Goal: Information Seeking & Learning: Learn about a topic

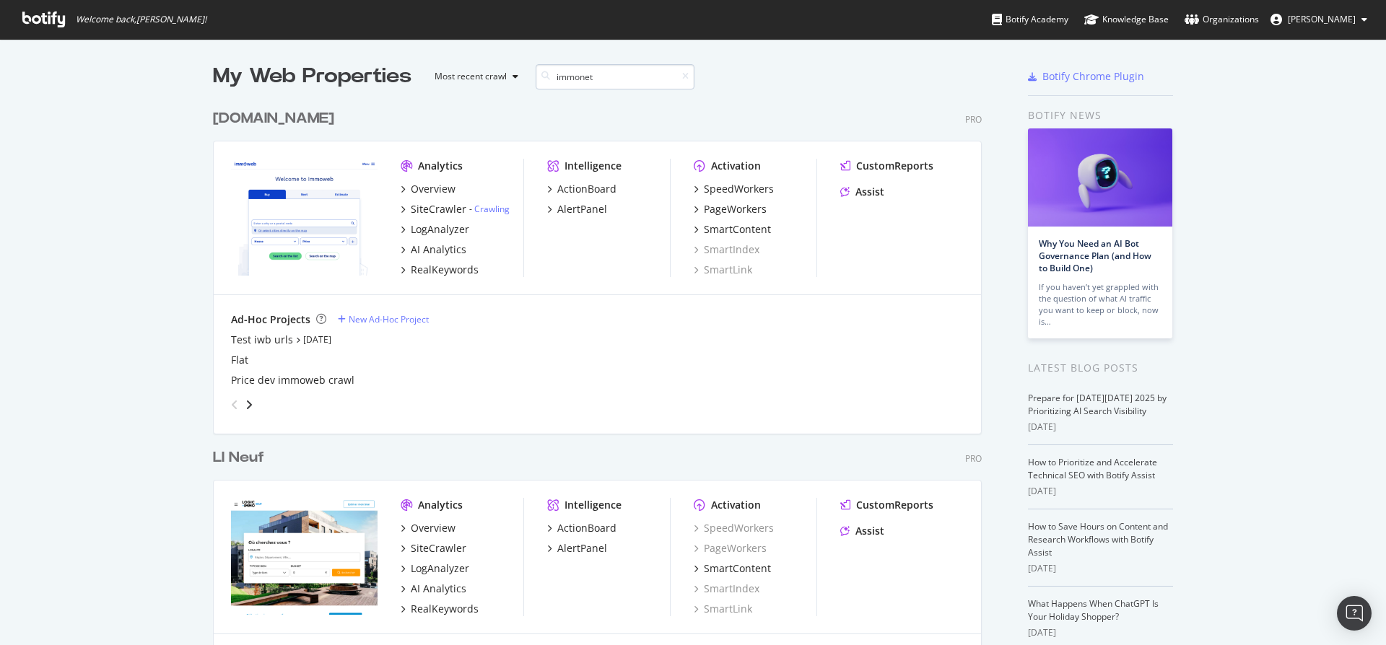
scroll to position [668, 769]
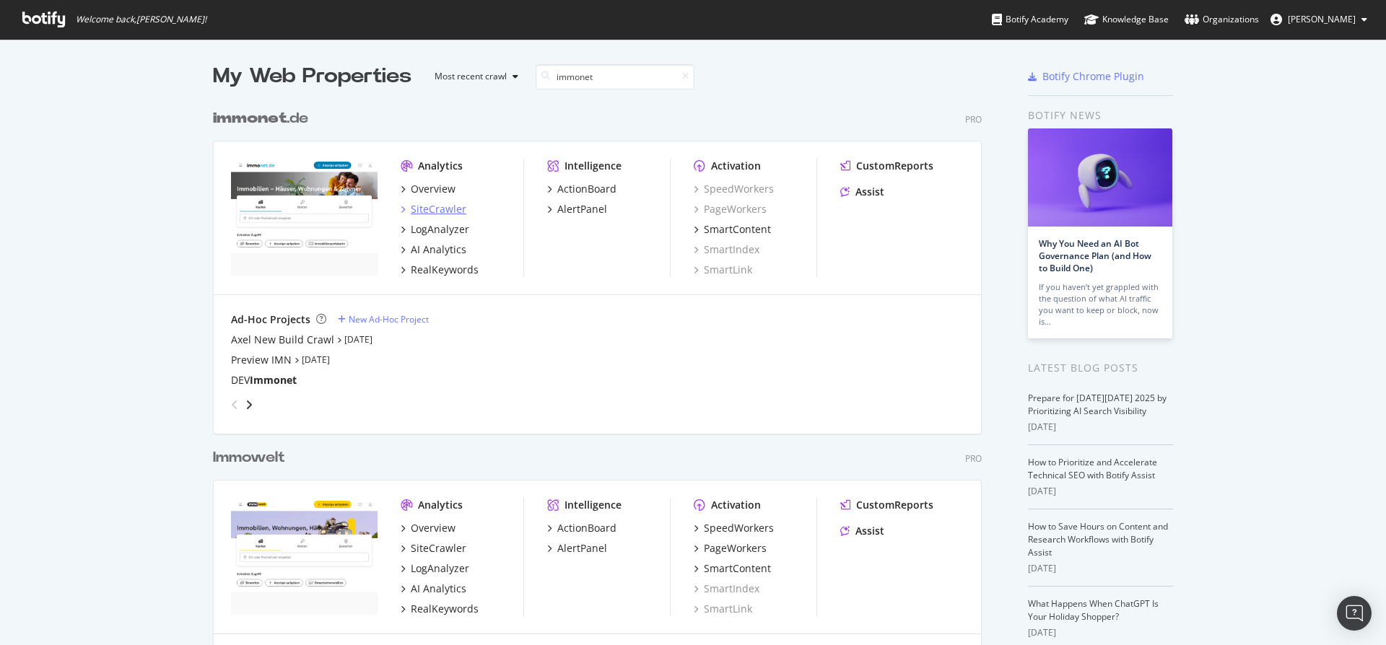
type input "immonet"
click at [436, 209] on div "SiteCrawler" at bounding box center [439, 209] width 56 height 14
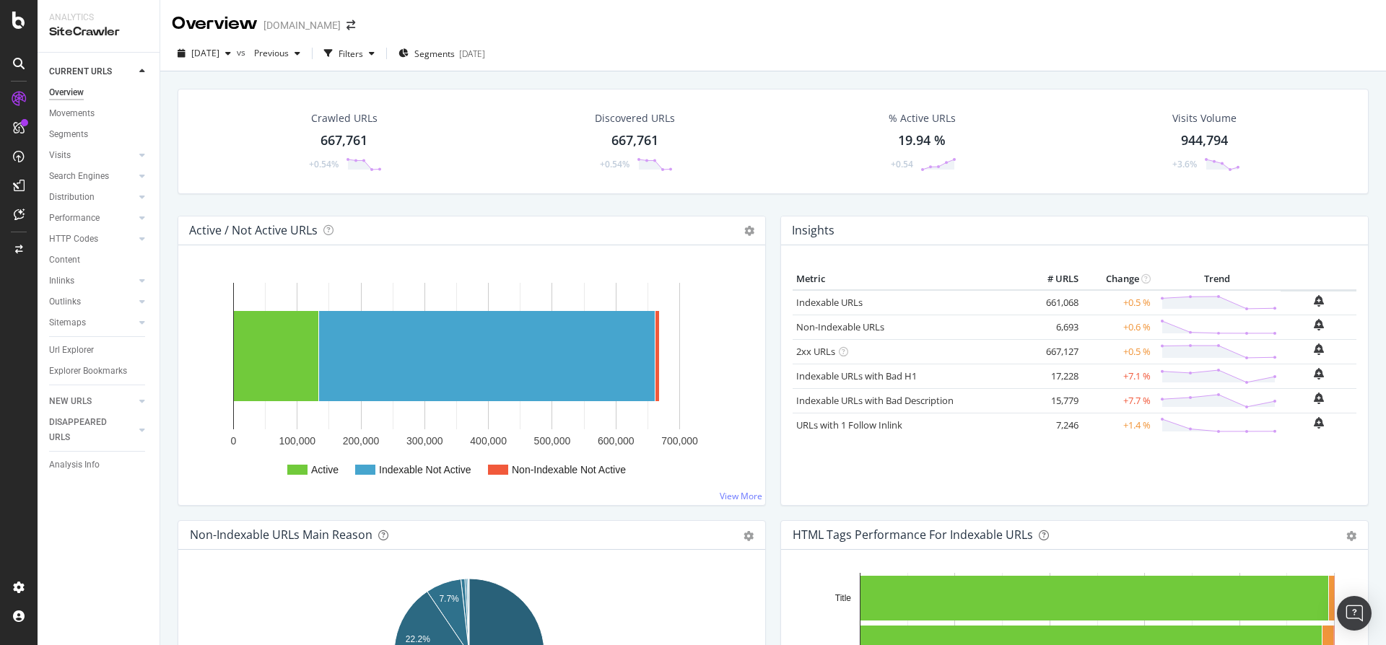
click at [354, 138] on div "667,761" at bounding box center [343, 140] width 47 height 19
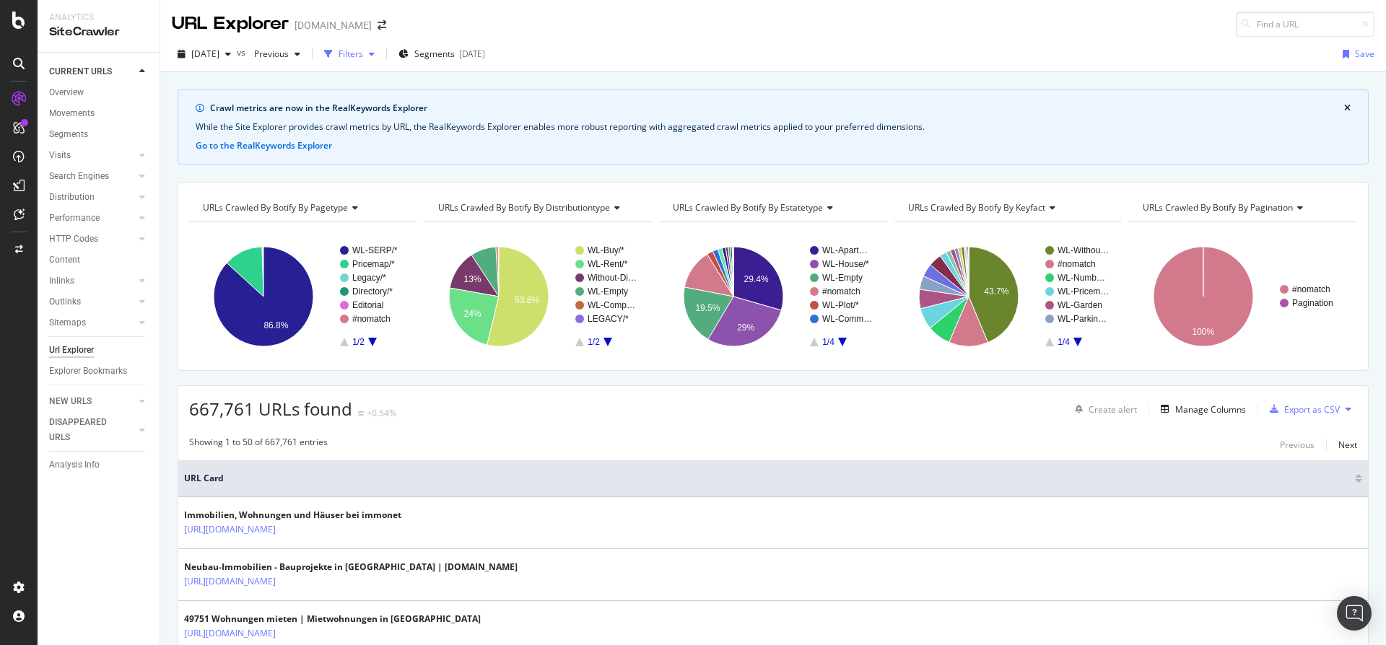
click at [363, 55] on div "Filters" at bounding box center [350, 54] width 25 height 12
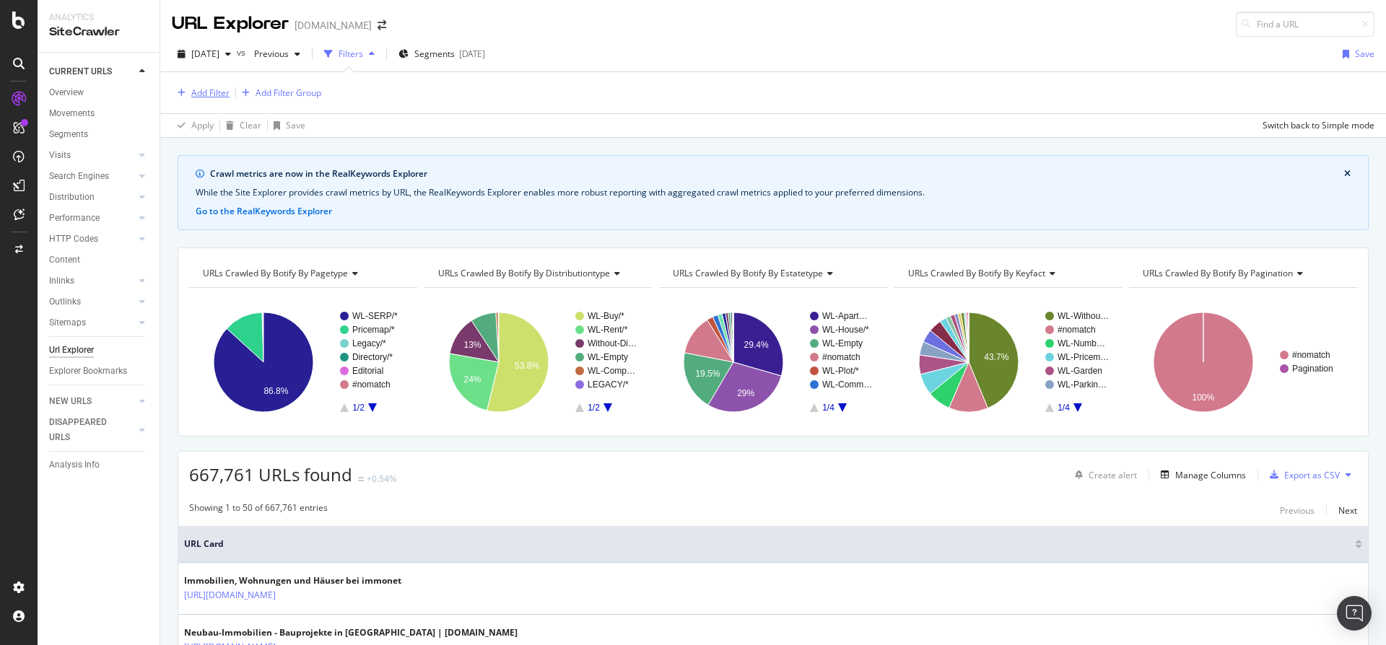
click at [185, 87] on div "Add Filter" at bounding box center [201, 93] width 58 height 16
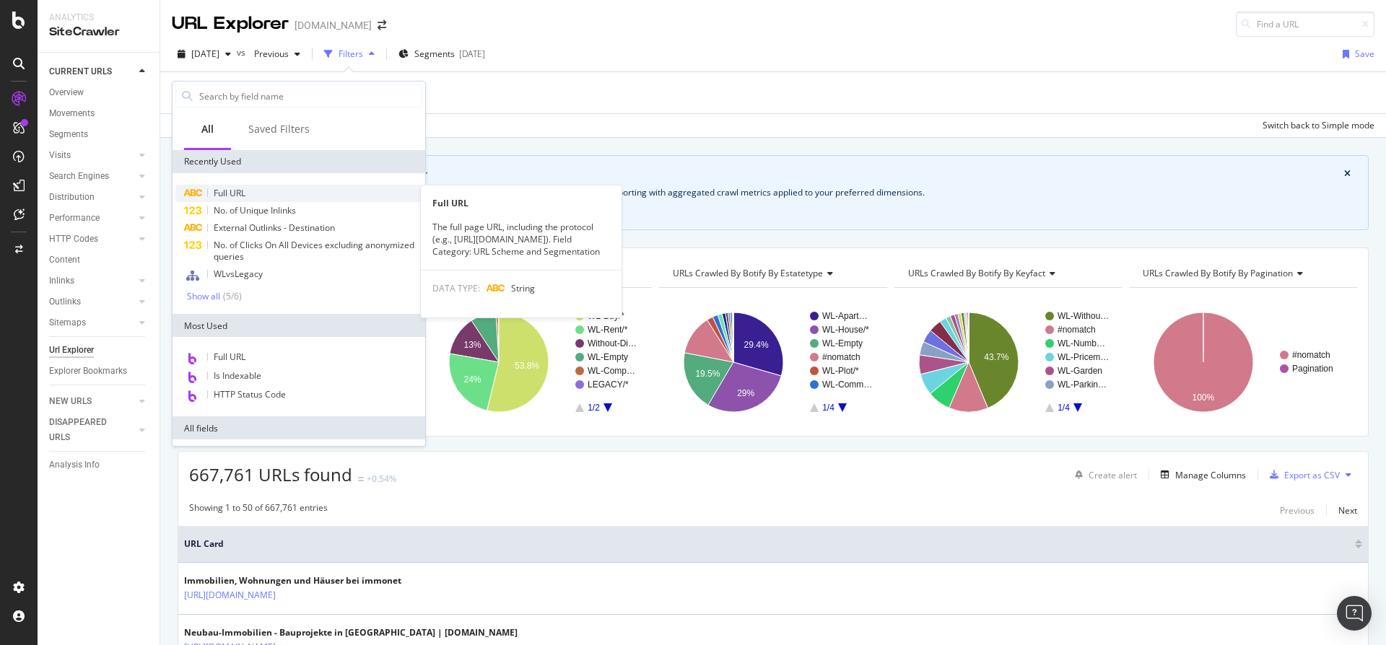
click at [240, 195] on span "Full URL" at bounding box center [230, 193] width 32 height 12
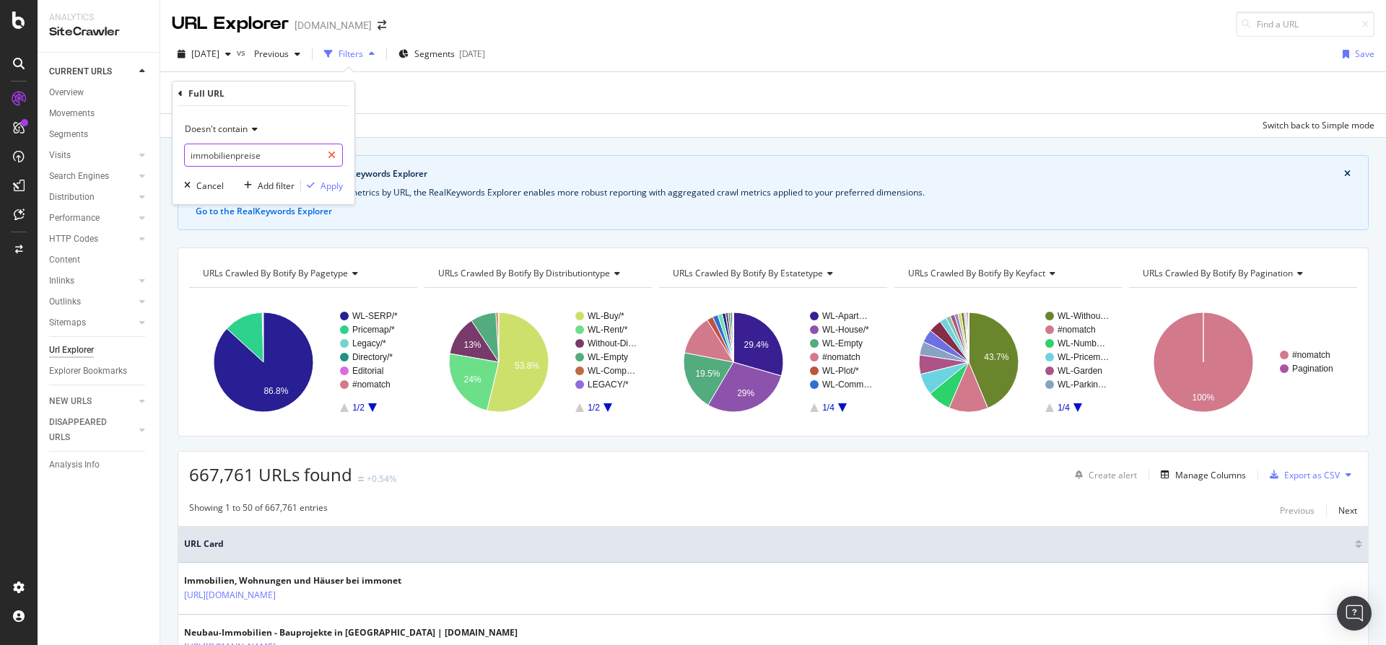
click at [329, 152] on icon at bounding box center [332, 155] width 8 height 10
click at [262, 154] on input "text" at bounding box center [263, 155] width 157 height 23
paste input "935529?m=classified_detail_farbwelt_mobile_banner_intermediary_detail_page"
type input "935529?m=classified_detail_farbwelt_mobile_banner_intermediary_detail_page"
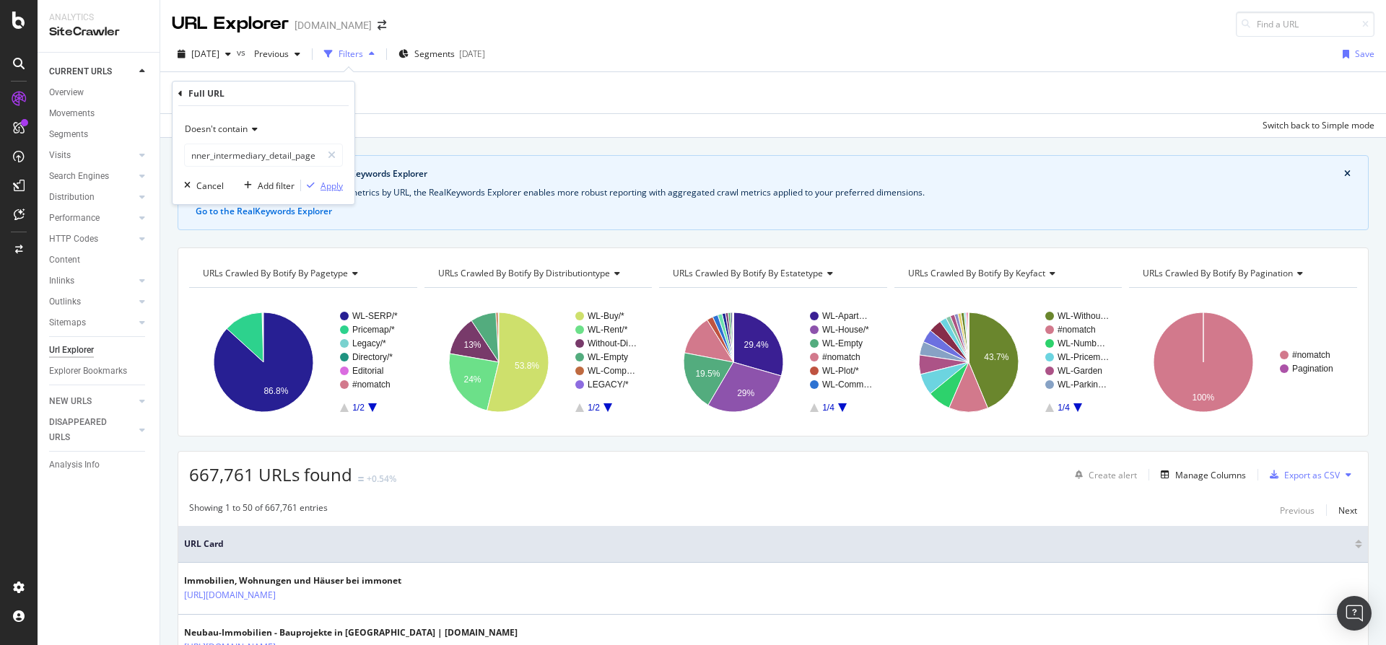
click at [332, 189] on div "Apply" at bounding box center [331, 186] width 22 height 12
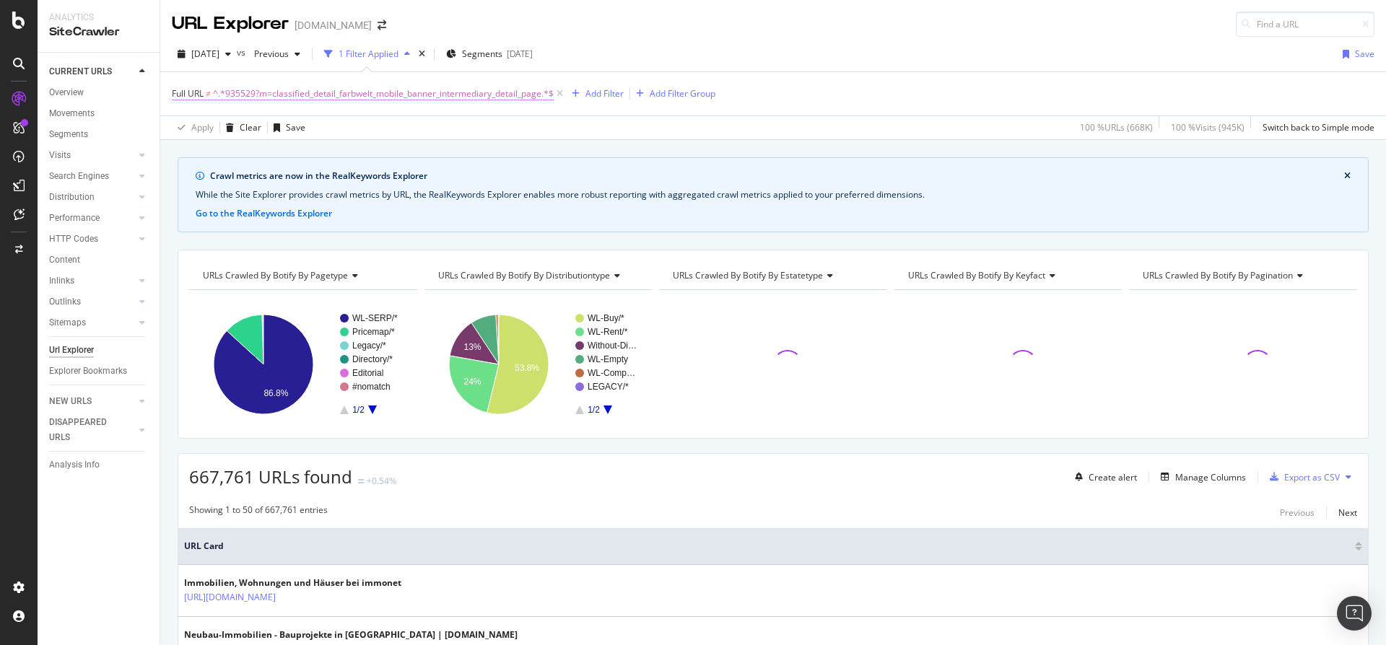
click at [297, 93] on span "^.*935529?m=classified_detail_farbwelt_mobile_banner_intermediary_detail_page.*$" at bounding box center [383, 94] width 341 height 20
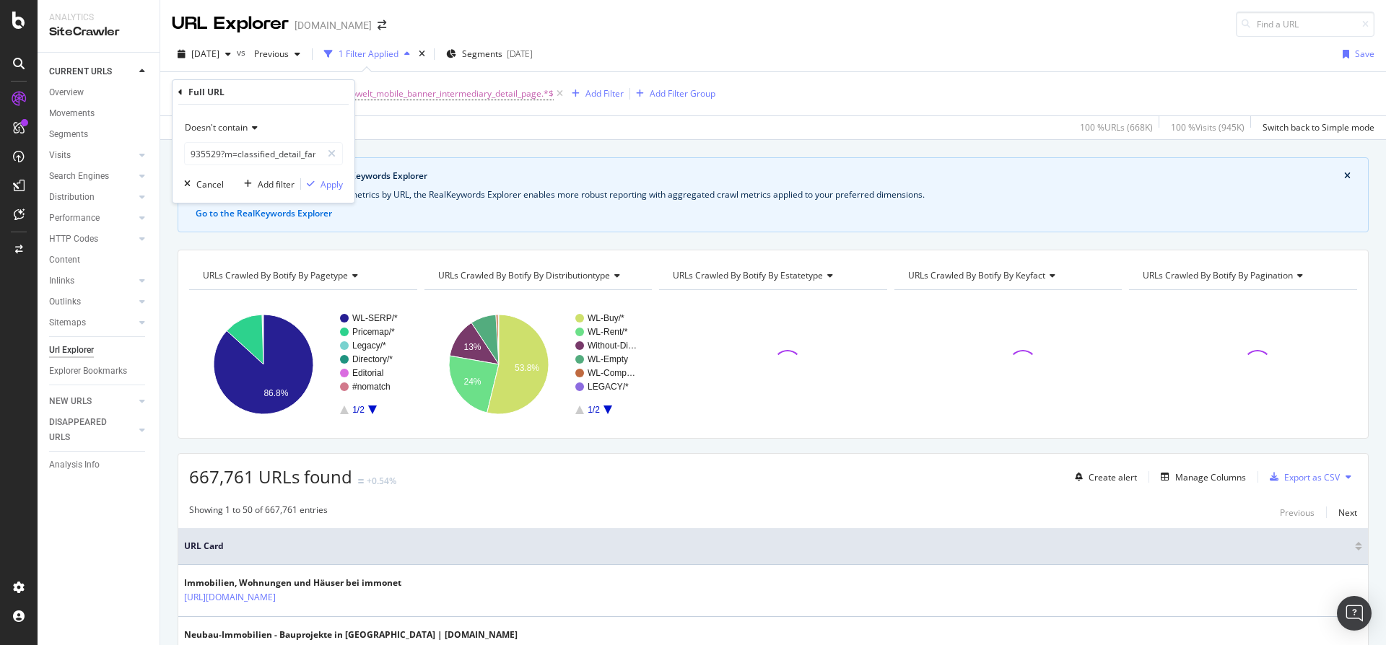
click at [240, 131] on span "Doesn't contain" at bounding box center [216, 127] width 63 height 12
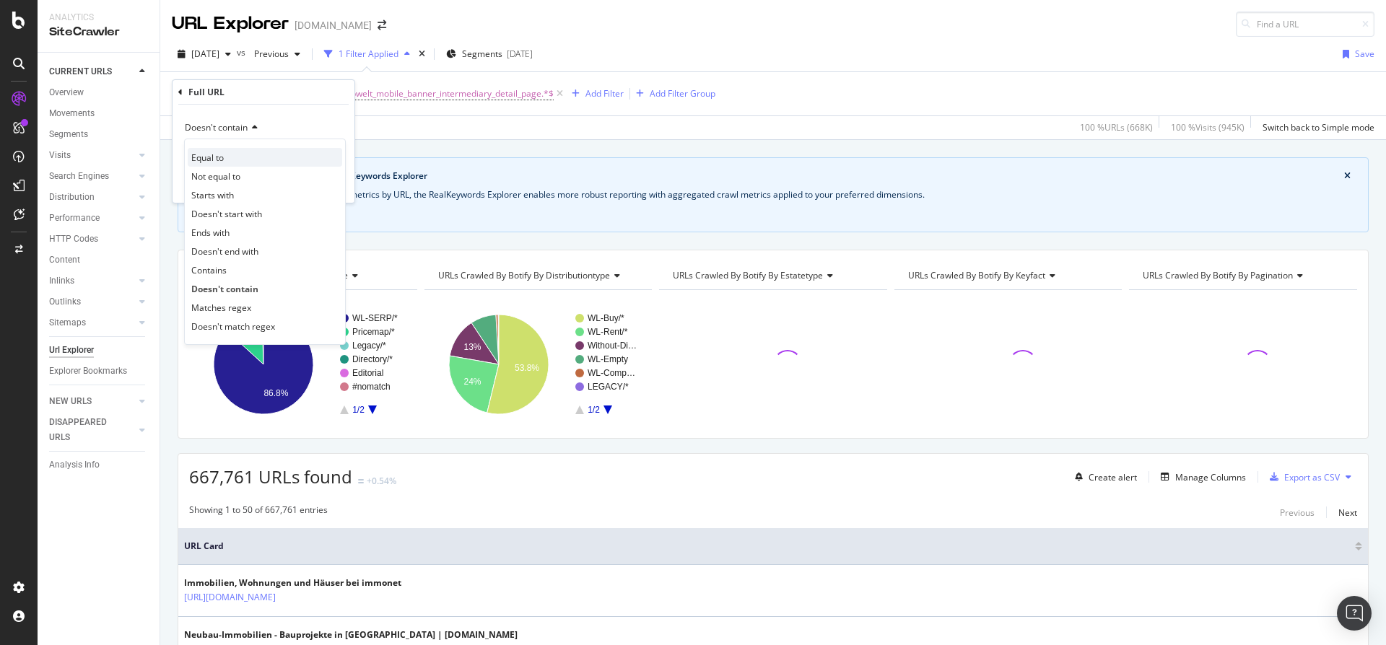
click at [233, 160] on div "Equal to" at bounding box center [265, 157] width 154 height 19
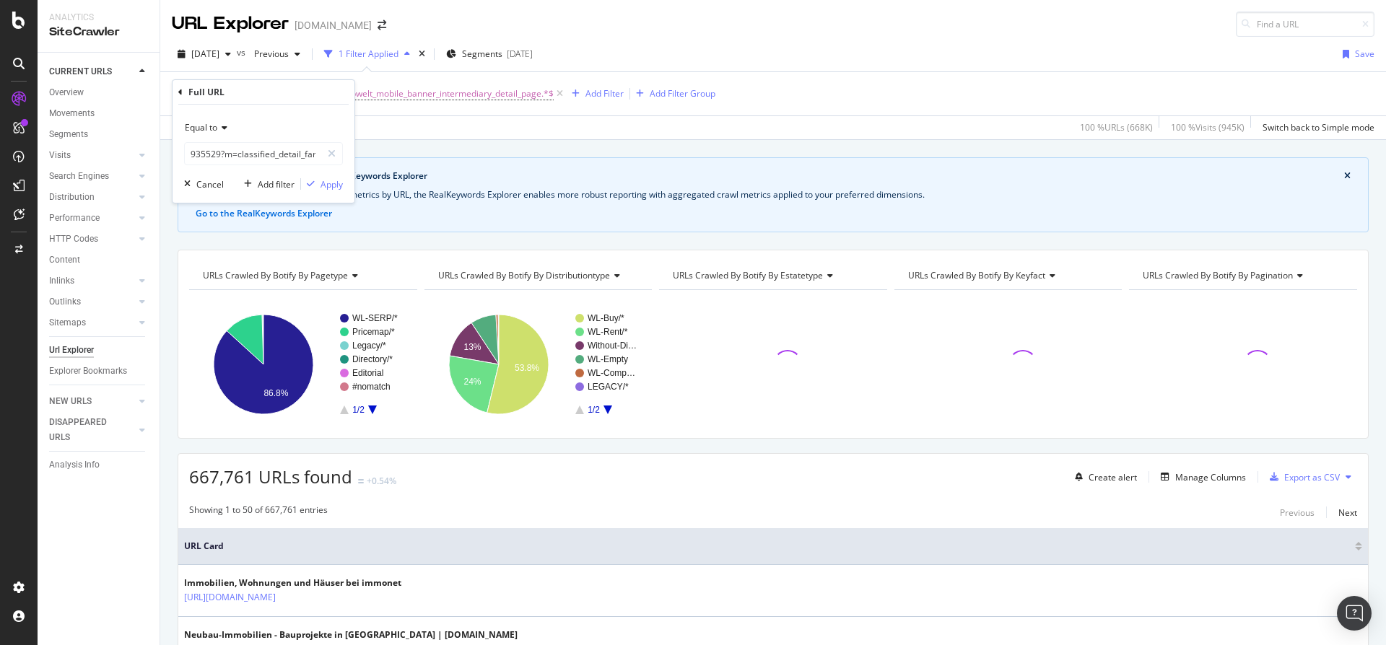
click at [223, 132] on icon at bounding box center [222, 127] width 10 height 9
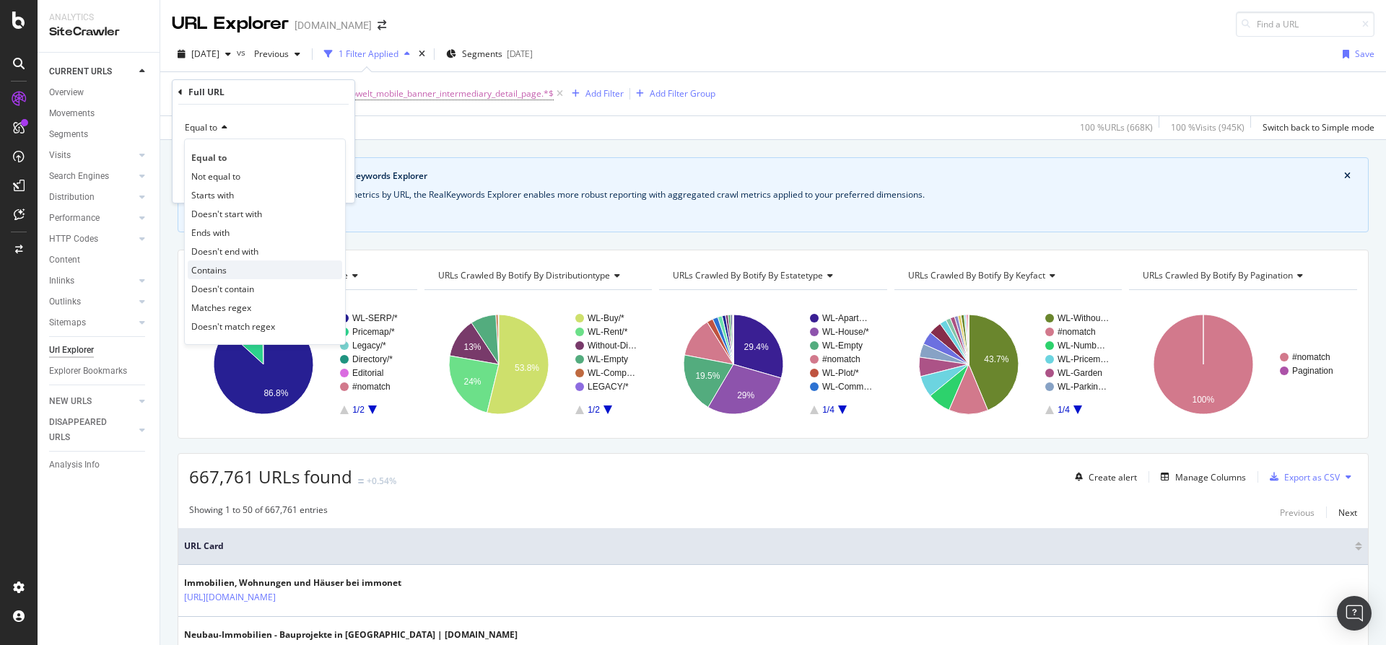
click at [230, 273] on div "Contains" at bounding box center [265, 270] width 154 height 19
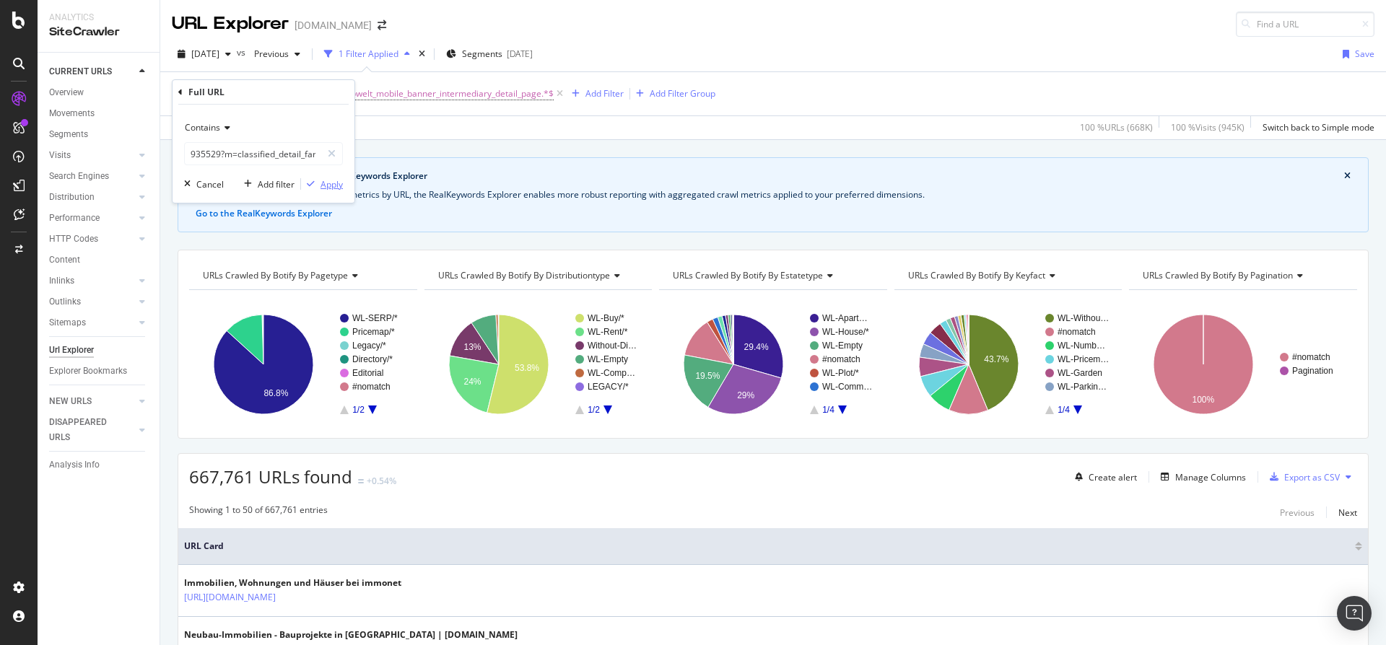
click at [328, 186] on div "Apply" at bounding box center [331, 184] width 22 height 12
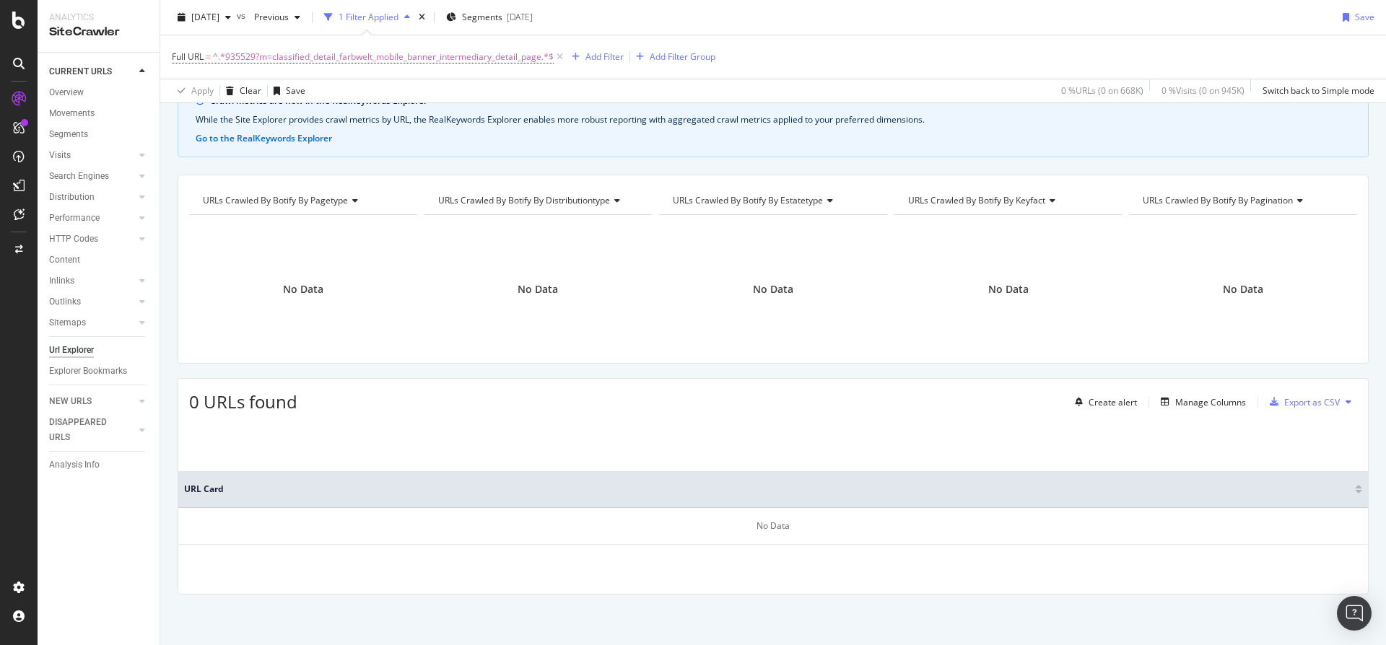
scroll to position [72, 0]
click at [401, 56] on span "^.*935529?m=classified_detail_farbwelt_mobile_banner_intermediary_detail_page.*$" at bounding box center [383, 57] width 341 height 20
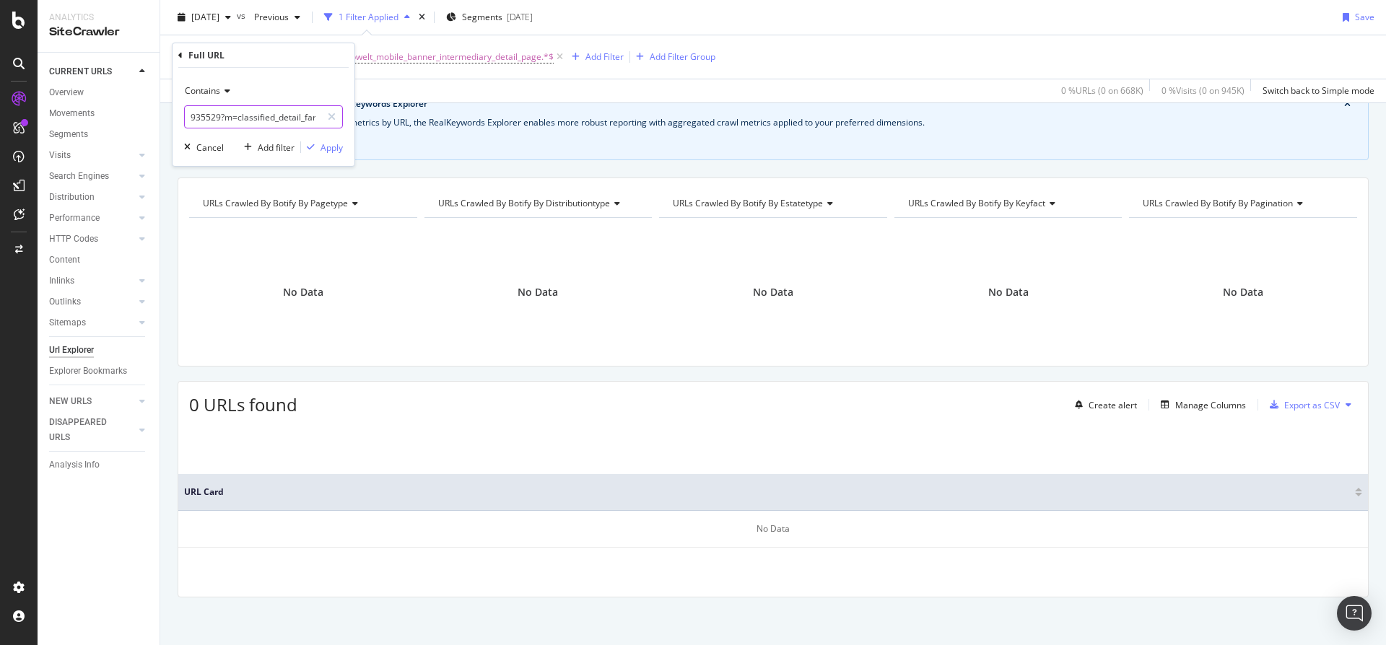
drag, startPoint x: 223, startPoint y: 121, endPoint x: 167, endPoint y: 115, distance: 56.5
click at [167, 115] on body "Analytics SiteCrawler CURRENT URLS Overview Movements Segments Visits Analysis …" at bounding box center [693, 322] width 1386 height 645
click at [206, 115] on input "935529?m=classified_detail_farbwelt_mobile_banner_intermediary_detail_page" at bounding box center [253, 116] width 136 height 23
click at [224, 118] on input "935529?m=classified_detail_farbwelt_mobile_banner_intermediary_detail_page" at bounding box center [253, 116] width 136 height 23
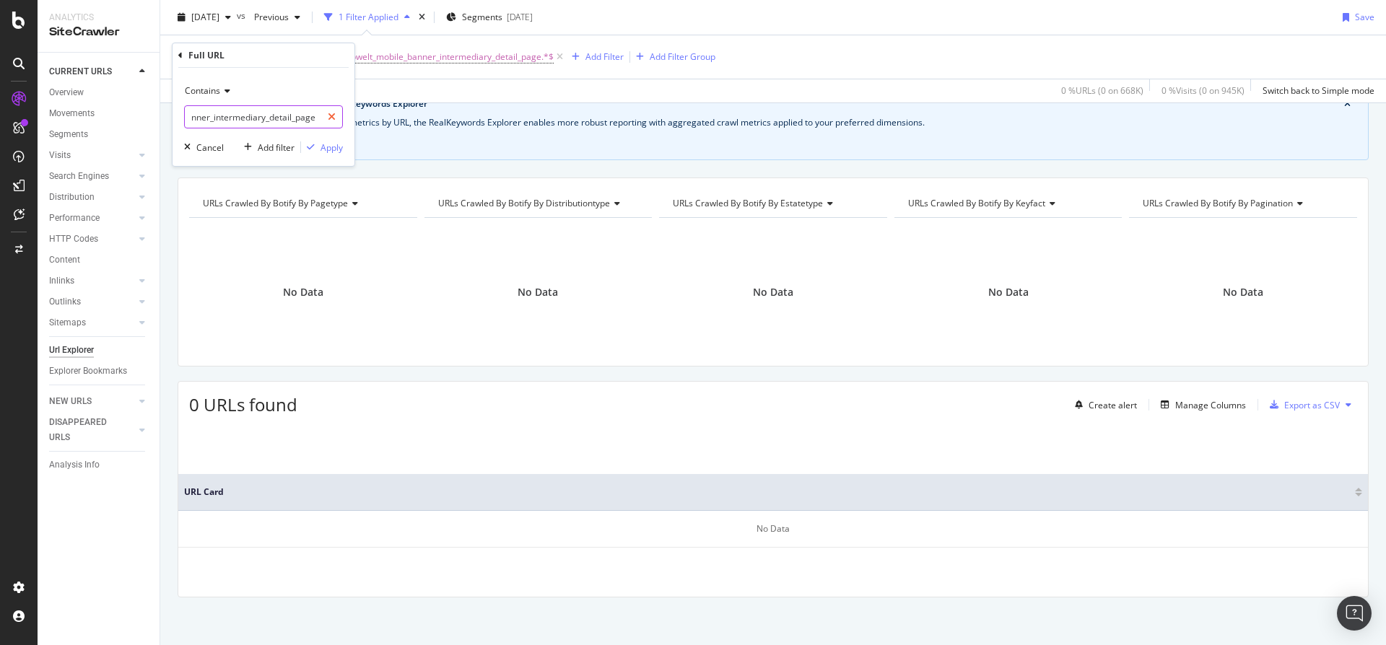
drag, startPoint x: 285, startPoint y: 117, endPoint x: 321, endPoint y: 117, distance: 36.1
click at [321, 117] on div "?m=classified_detail_farbwelt_mobile_banner_intermediary_detail_page" at bounding box center [263, 116] width 159 height 23
click at [306, 118] on input "?m=classified_detail_farbwelt_mobile_banner_intermediary_detail_page" at bounding box center [253, 116] width 136 height 23
type input "?m=classified_detail_farbwelt_mobile_banner_intermediary_detail_page"
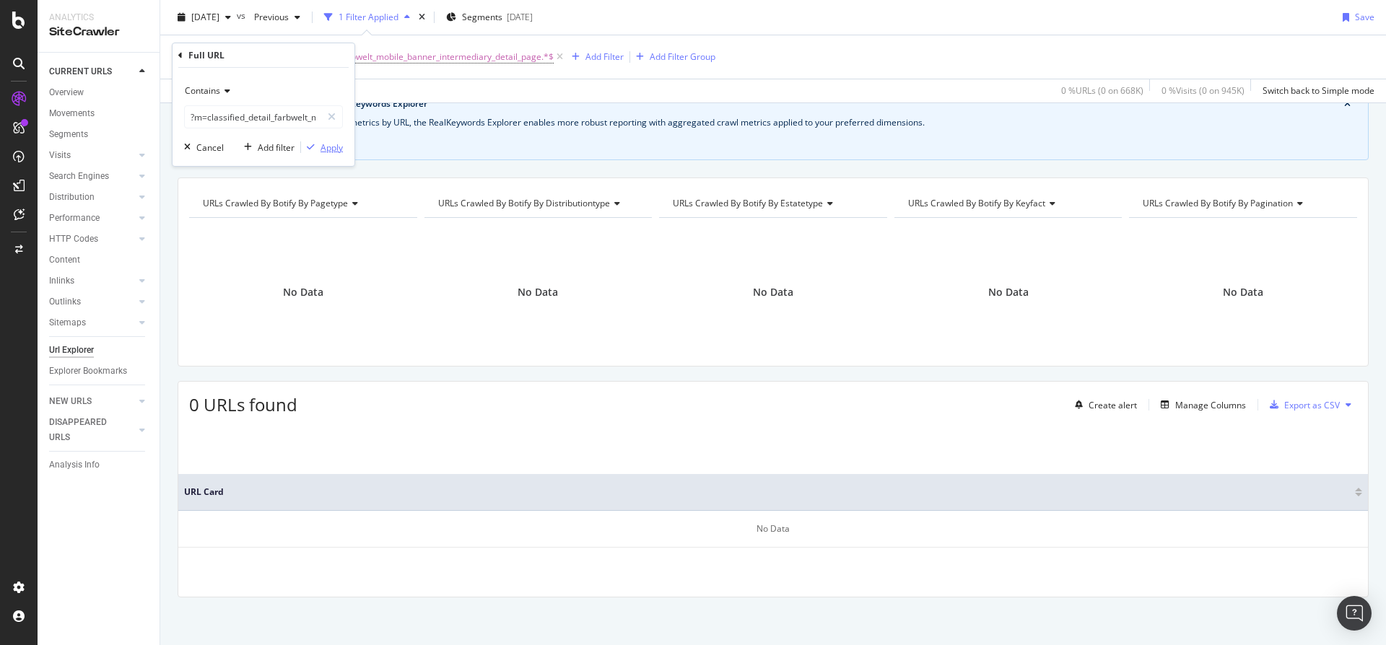
click at [330, 146] on div "Apply" at bounding box center [331, 147] width 22 height 12
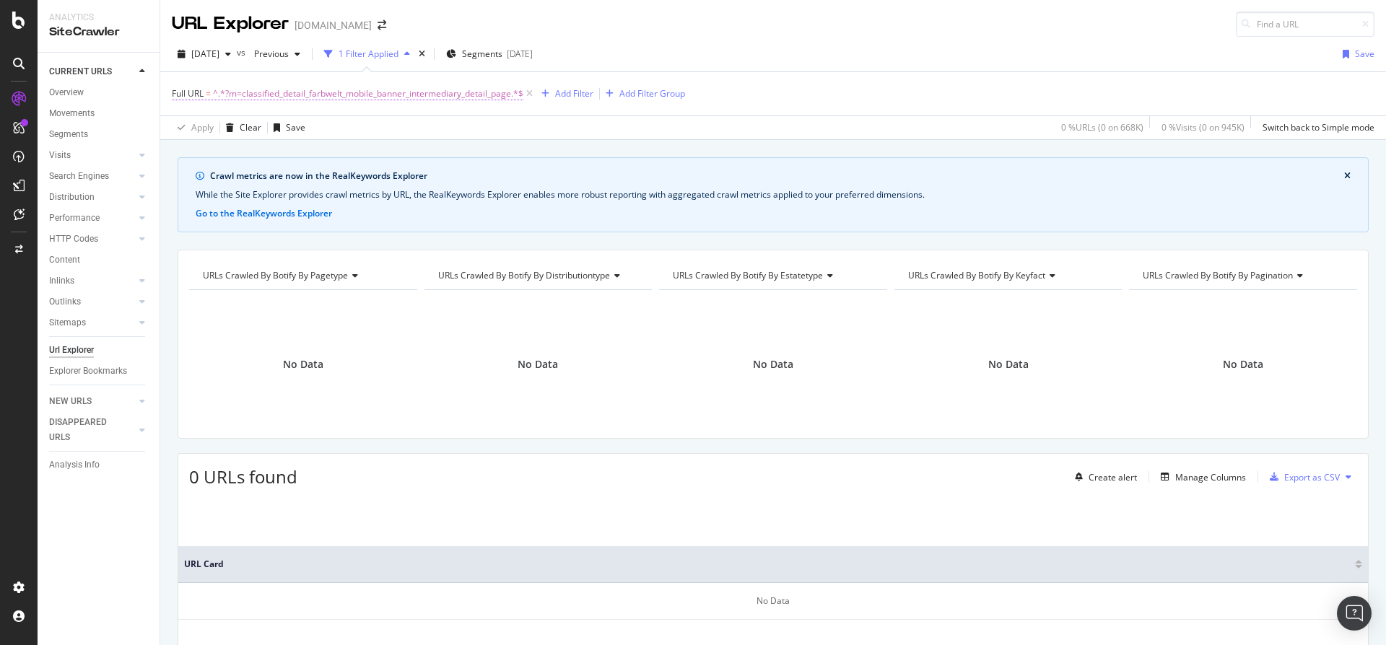
click at [404, 89] on span "^.*?m=classified_detail_farbwelt_mobile_banner_intermediary_detail_page.*$" at bounding box center [368, 94] width 310 height 20
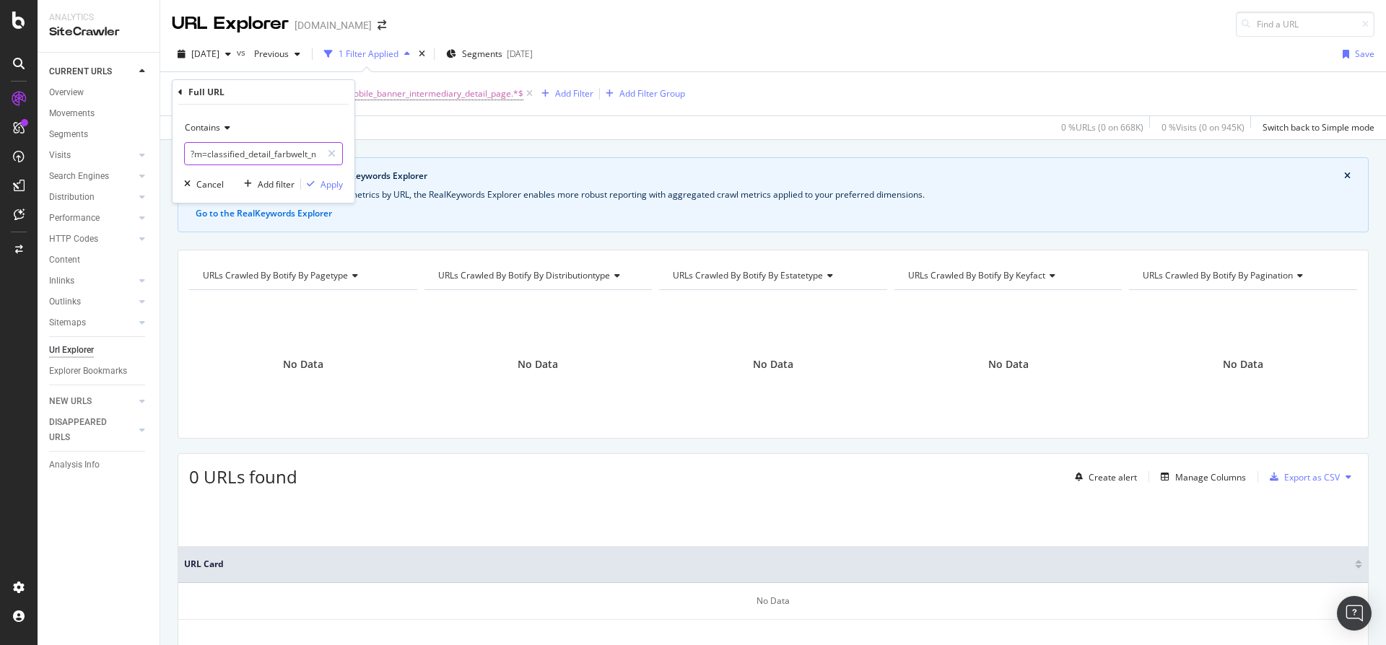
click at [274, 157] on input "?m=classified_detail_farbwelt_mobile_banner_intermediary_detail_page" at bounding box center [253, 153] width 136 height 23
click at [271, 158] on input "?m=classified_detail_farbwelt_mobile_banner_intermediary_detail_page" at bounding box center [253, 153] width 136 height 23
drag, startPoint x: 277, startPoint y: 158, endPoint x: 372, endPoint y: 162, distance: 94.6
click at [372, 162] on body "Analytics SiteCrawler CURRENT URLS Overview Movements Segments Visits Analysis …" at bounding box center [693, 322] width 1386 height 645
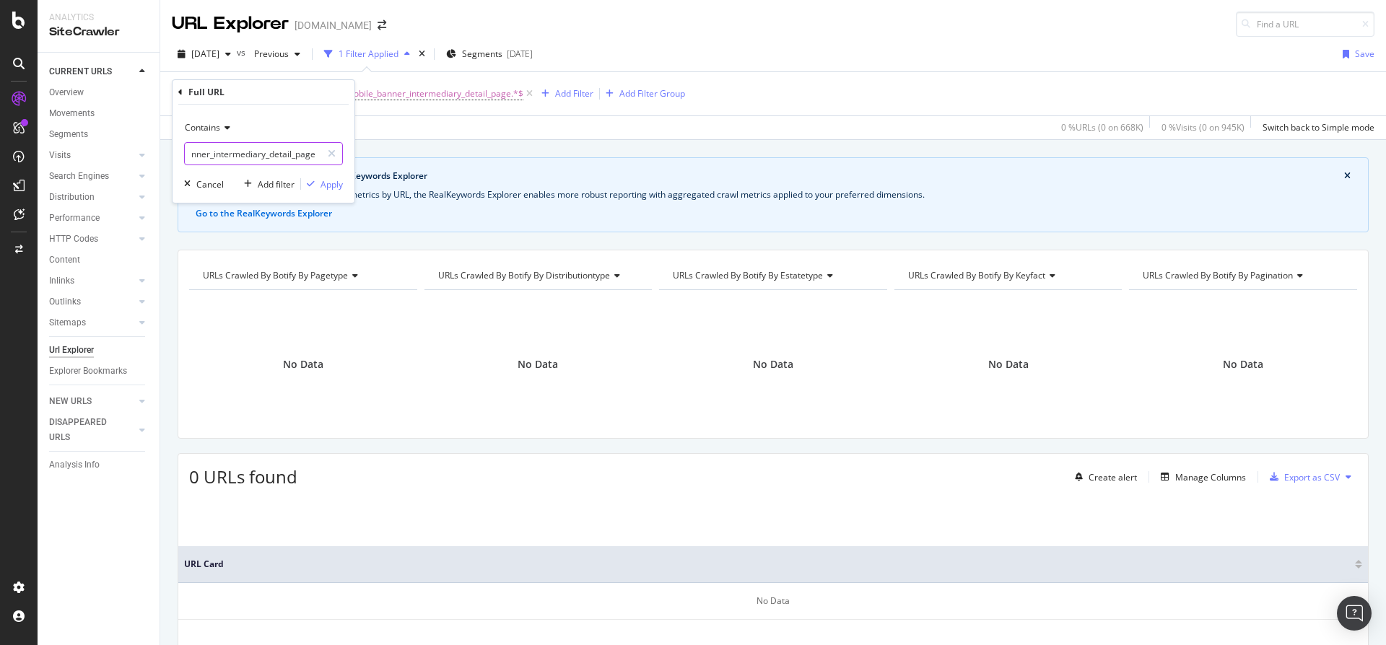
click at [279, 150] on input "?m=classified_detail_farbwelt_mobile_banner_intermediary_detail_page" at bounding box center [253, 153] width 136 height 23
drag, startPoint x: 213, startPoint y: 155, endPoint x: 111, endPoint y: 144, distance: 102.4
click at [111, 144] on body "Analytics SiteCrawler CURRENT URLS Overview Movements Segments Visits Analysis …" at bounding box center [693, 322] width 1386 height 645
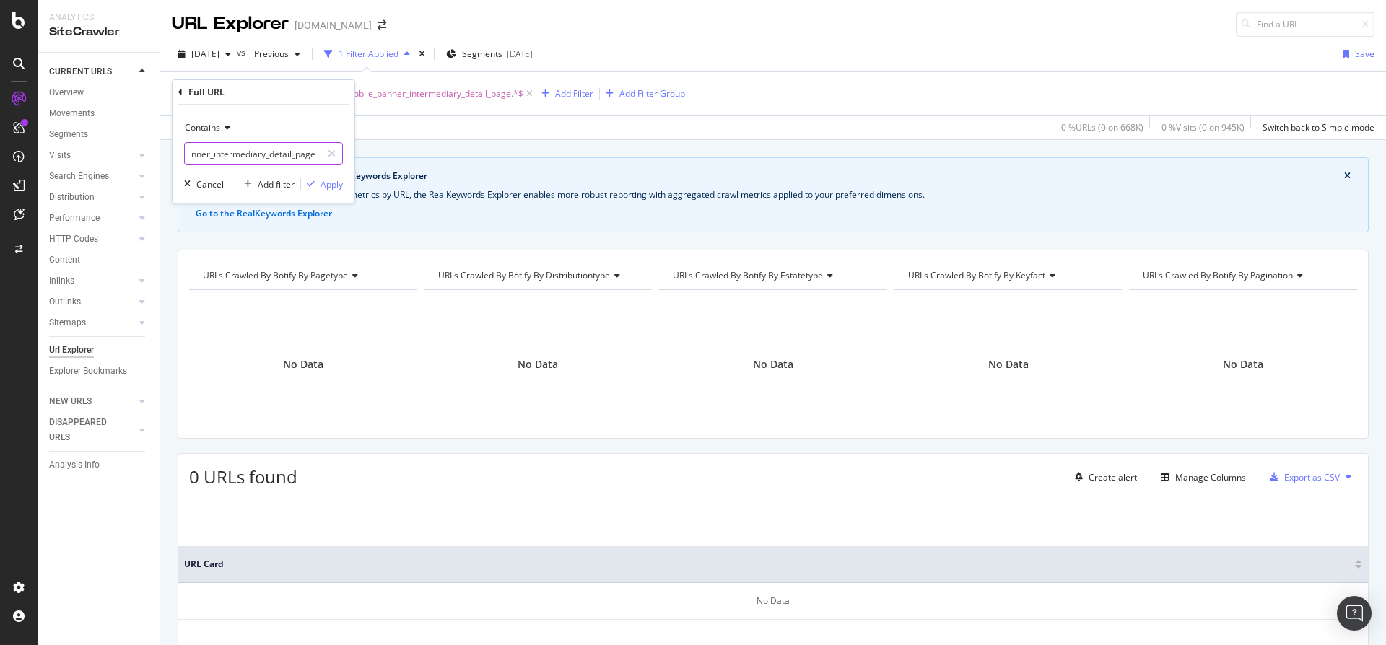
drag, startPoint x: 292, startPoint y: 156, endPoint x: 400, endPoint y: 164, distance: 108.6
click at [400, 164] on body "Analytics SiteCrawler CURRENT URLS Overview Movements Segments Visits Analysis …" at bounding box center [693, 322] width 1386 height 645
click at [304, 154] on input "?m=classified_detail_farbwelt_mobile_banner_intermediary_detail_page" at bounding box center [253, 153] width 136 height 23
click at [212, 154] on input "?m=classified_detail_farbwelt_mobile_banner_intermediary_detail_page" at bounding box center [253, 153] width 136 height 23
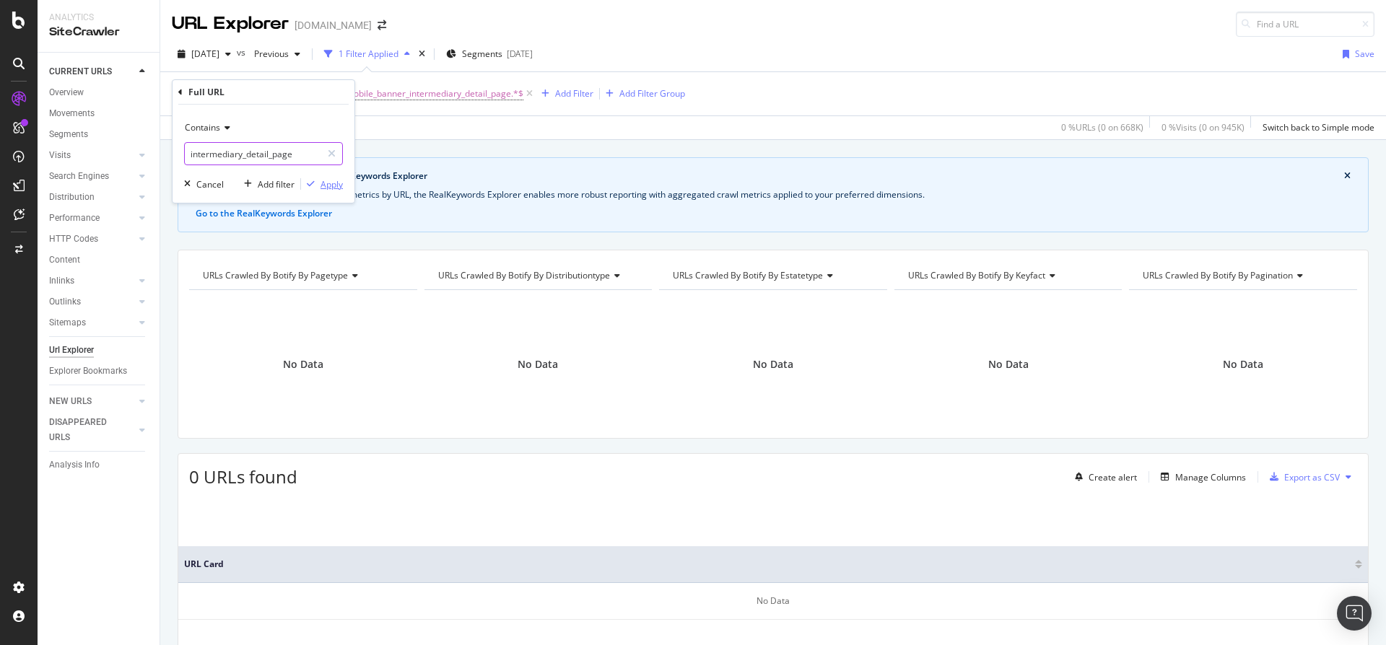
type input "intermediary_detail_page"
click at [333, 186] on div "Apply" at bounding box center [331, 184] width 22 height 12
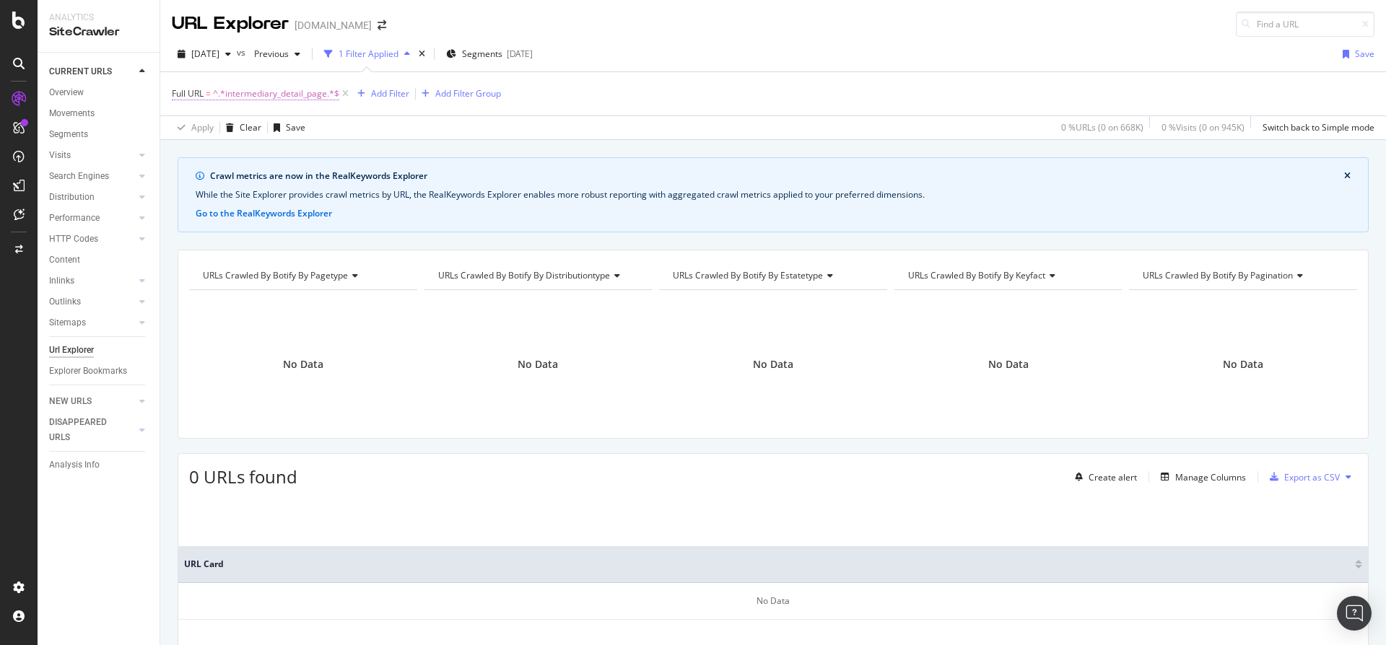
click at [306, 97] on span "^.*intermediary_detail_page.*$" at bounding box center [276, 94] width 126 height 20
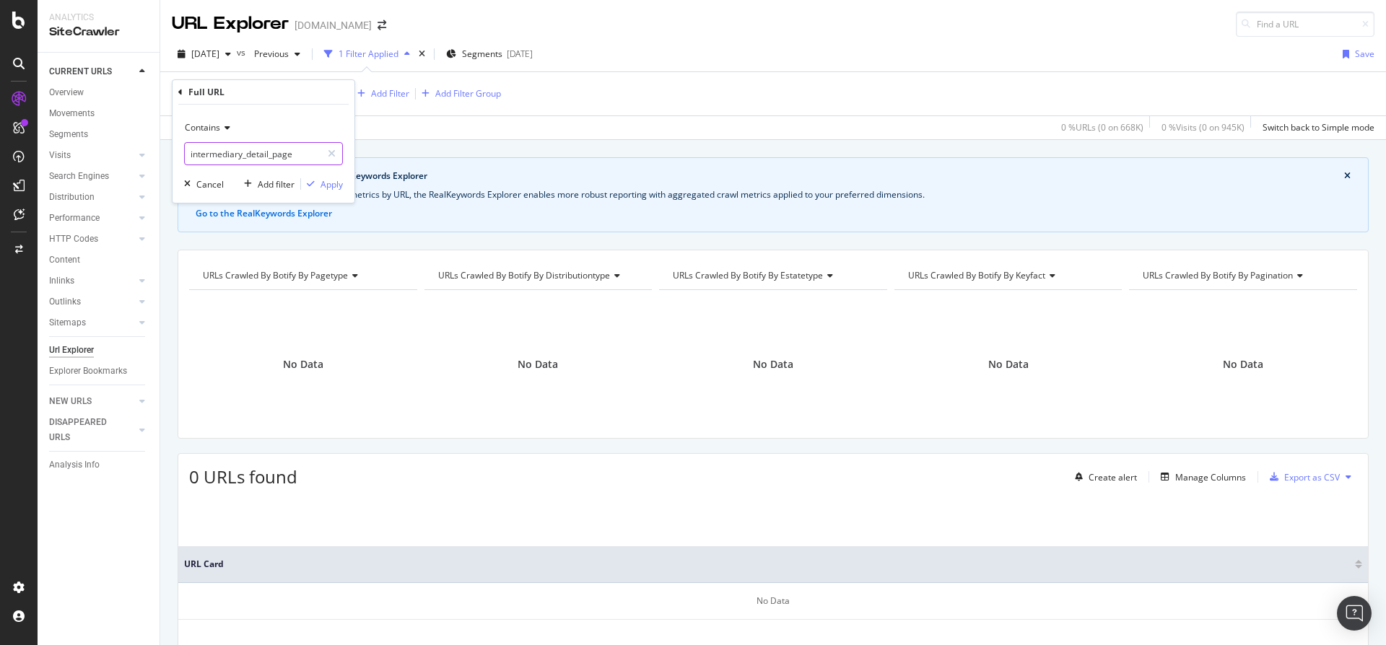
drag, startPoint x: 299, startPoint y: 154, endPoint x: 287, endPoint y: 154, distance: 12.3
click at [287, 154] on input "intermediary_detail_page" at bounding box center [253, 153] width 136 height 23
drag, startPoint x: 310, startPoint y: 155, endPoint x: 172, endPoint y: 151, distance: 137.9
click at [172, 151] on div "Contains intermediary_detail_page Cancel Add filter Apply" at bounding box center [263, 154] width 182 height 98
